Goal: Find contact information: Find contact information

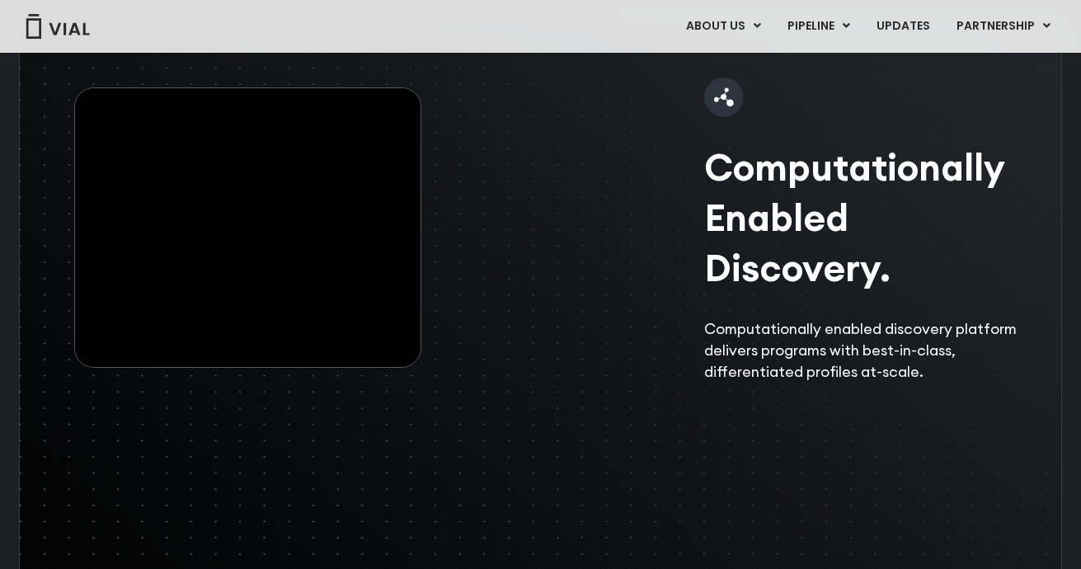
scroll to position [2604, 0]
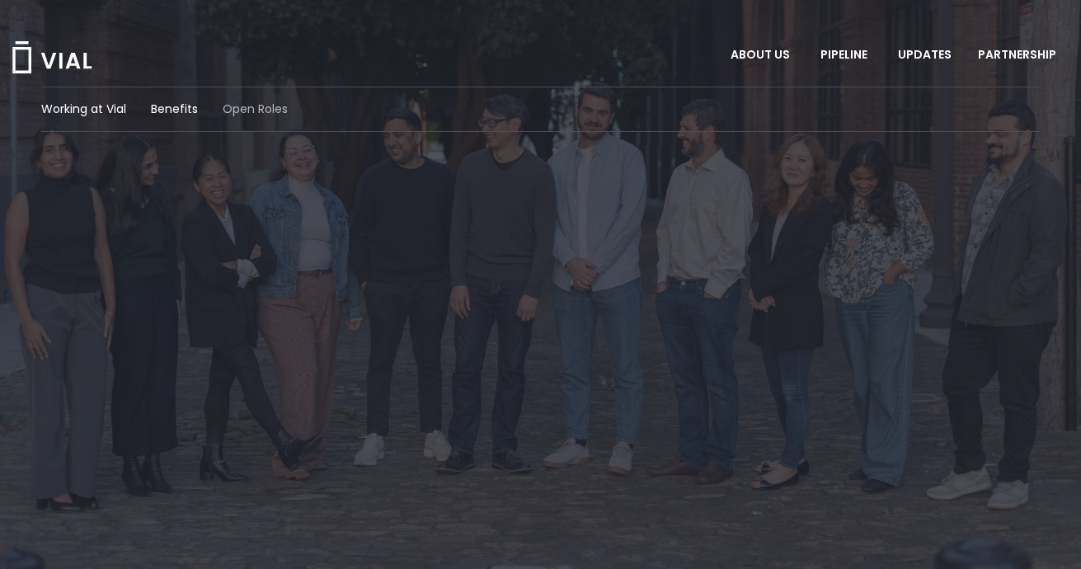
click at [252, 105] on span "Open Roles" at bounding box center [255, 109] width 65 height 17
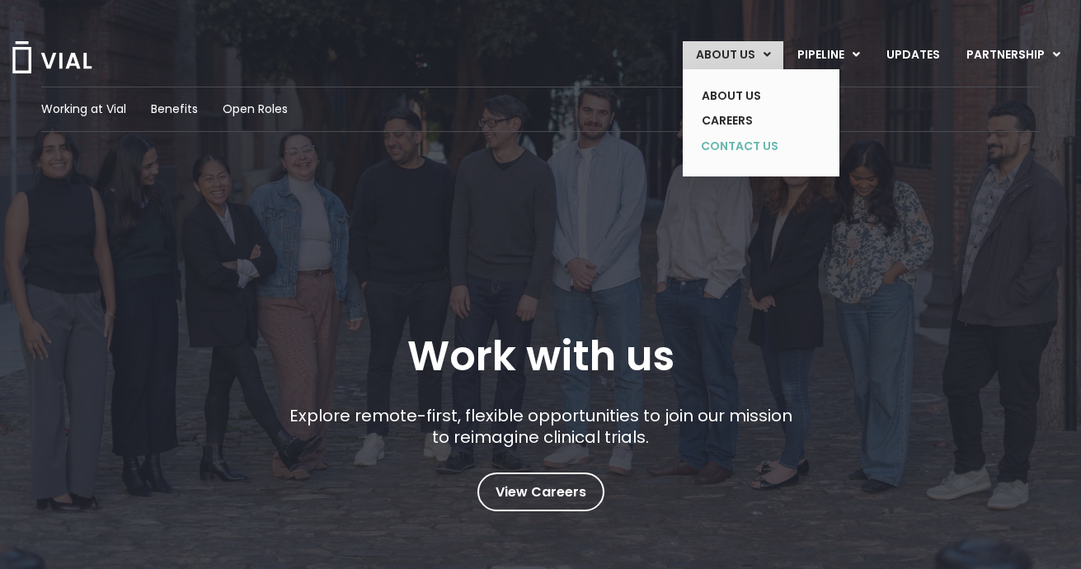
click at [745, 148] on link "CONTACT US" at bounding box center [749, 147] width 120 height 26
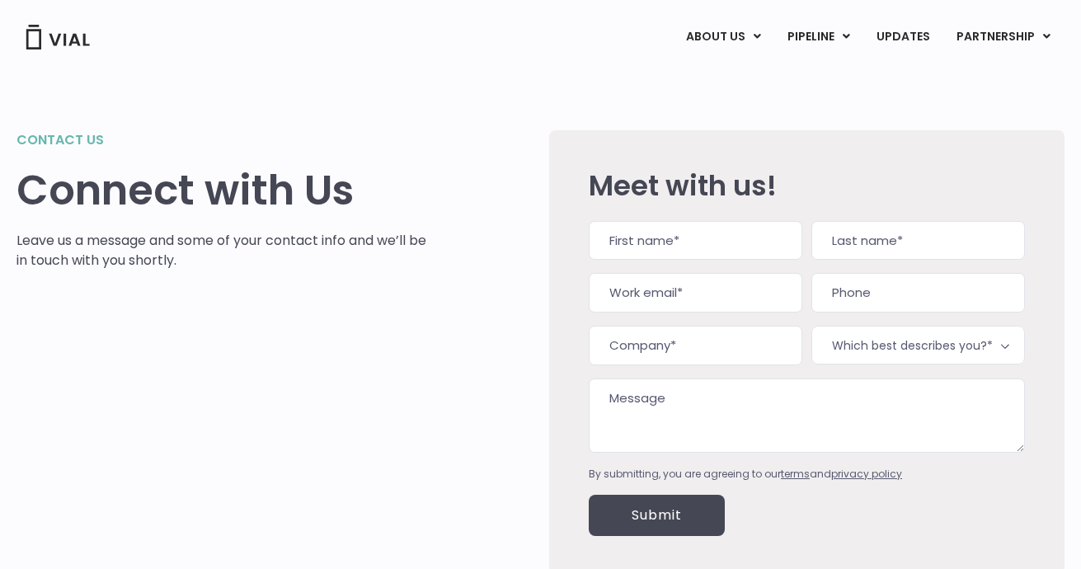
click at [917, 349] on span "Which best describes you?*" at bounding box center [918, 345] width 214 height 39
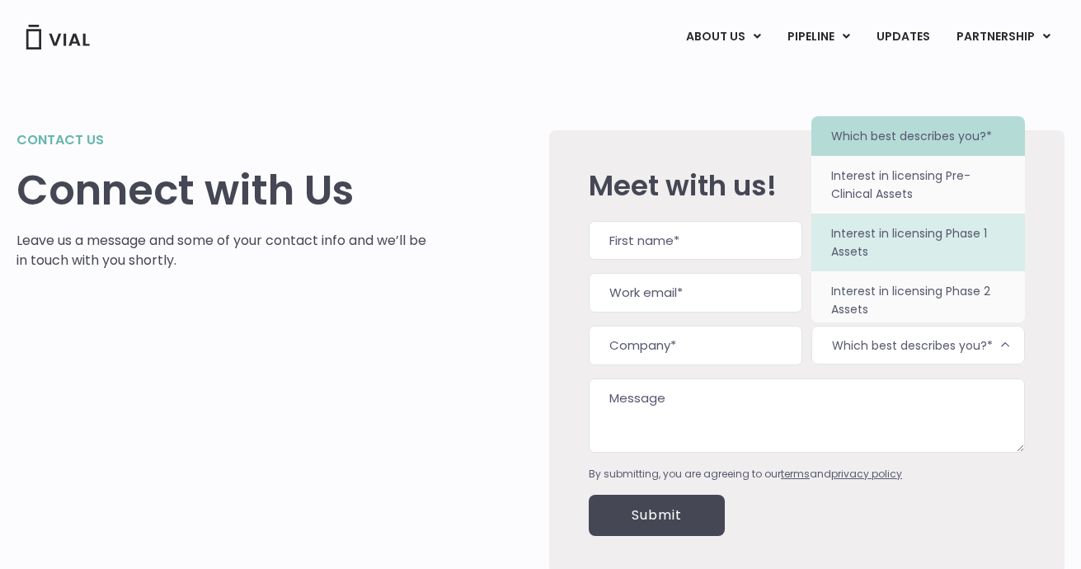
click at [547, 292] on div "Contact us Connect with Us Leave us a message and some of your contact info and…" at bounding box center [540, 352] width 1048 height 444
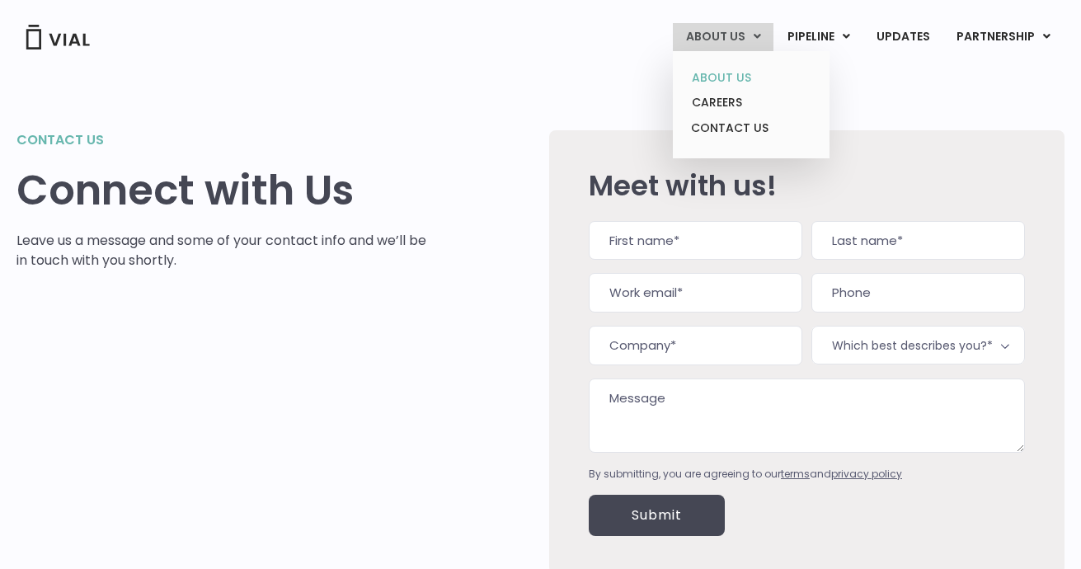
click at [743, 66] on link "ABOUT US" at bounding box center [751, 78] width 144 height 26
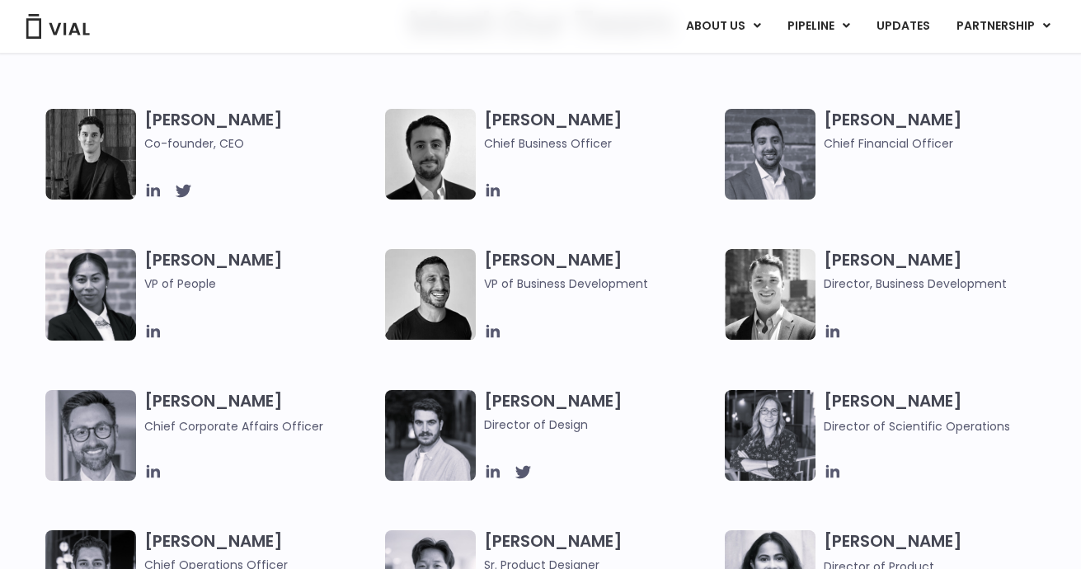
scroll to position [930, 0]
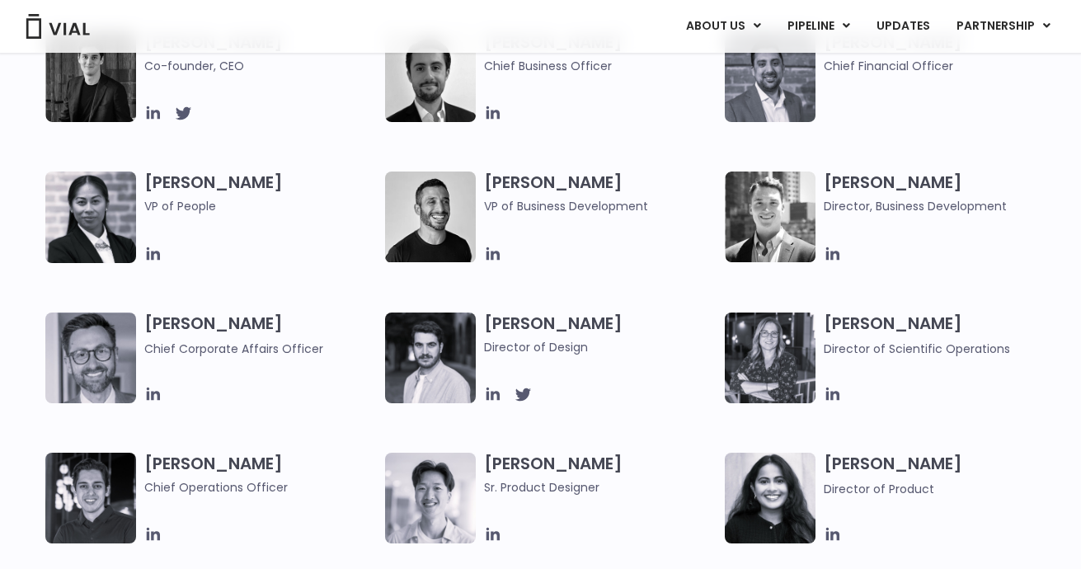
drag, startPoint x: 984, startPoint y: 186, endPoint x: 809, endPoint y: 181, distance: 174.9
click at [809, 181] on div "[PERSON_NAME] Director, Business Development" at bounding box center [895, 218] width 340 height 92
copy div "[PERSON_NAME]"
click at [830, 253] on icon at bounding box center [832, 253] width 13 height 13
